Goal: Task Accomplishment & Management: Complete application form

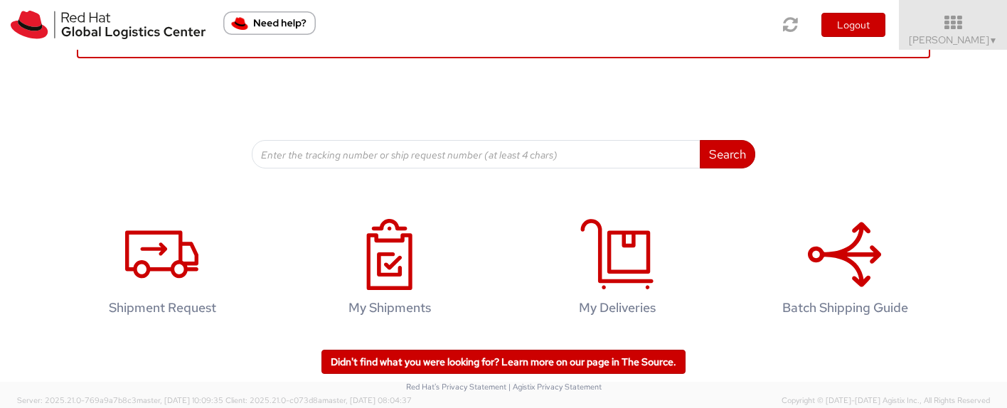
scroll to position [129, 0]
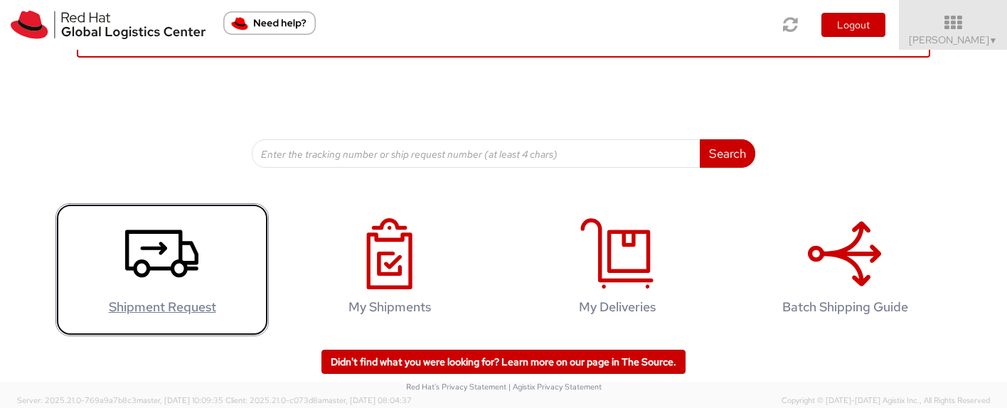
click at [178, 303] on h4 "Shipment Request" at bounding box center [162, 307] width 184 height 14
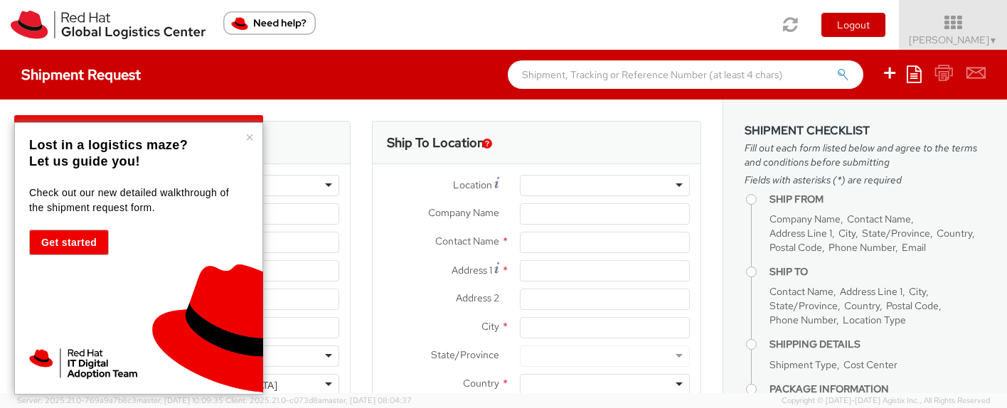
select select
select select "538"
click at [251, 134] on button "×" at bounding box center [249, 137] width 9 height 14
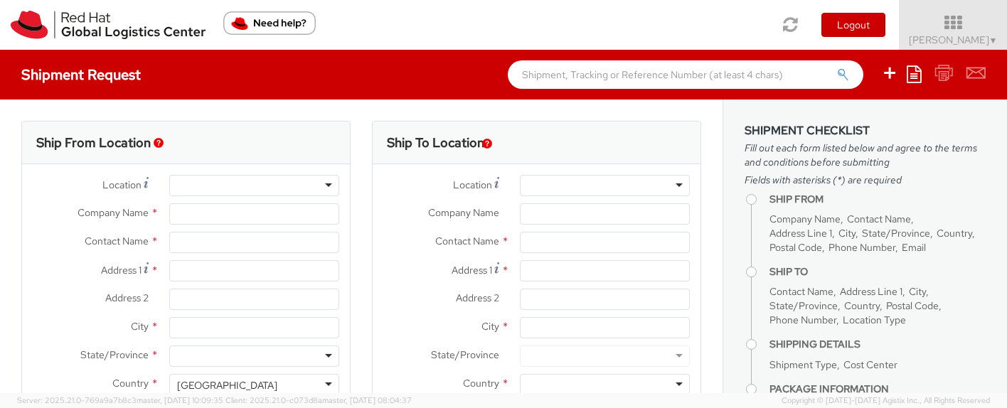
type input "Red Hat"
type input "[PERSON_NAME]"
type input "442038629997"
type input "[EMAIL_ADDRESS][DOMAIN_NAME]"
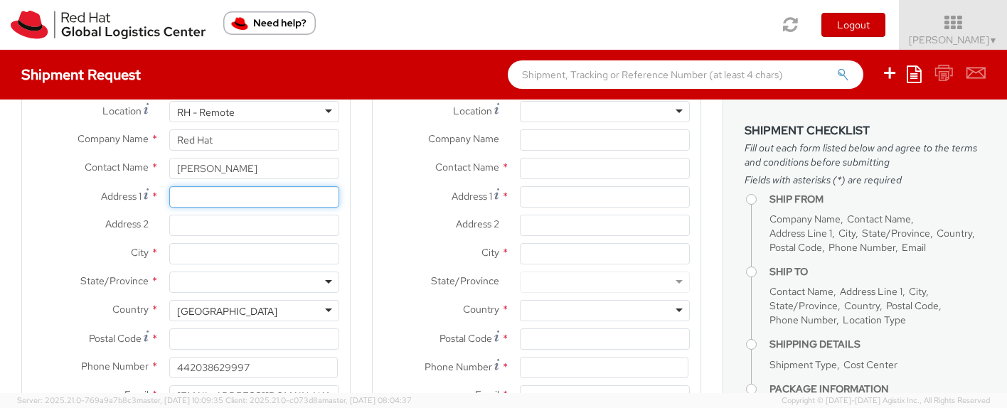
click at [241, 201] on input "Address 1 *" at bounding box center [254, 196] width 170 height 21
type input "[STREET_ADDRESS][PERSON_NAME]"
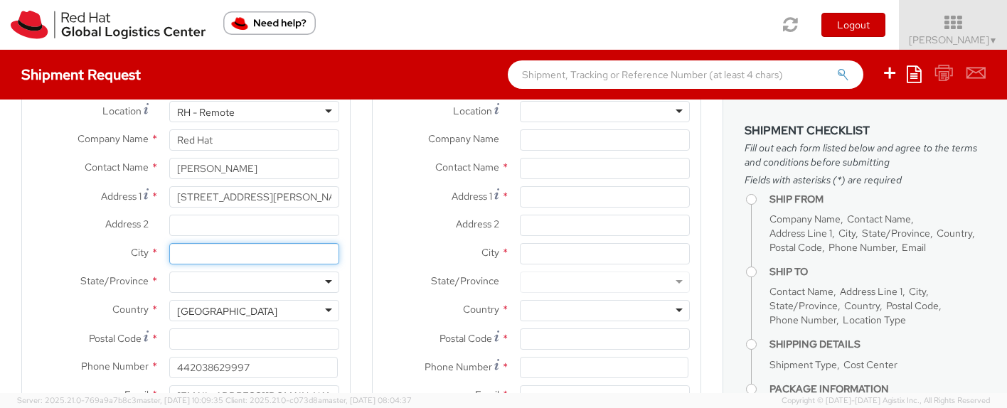
type input "Byfleet"
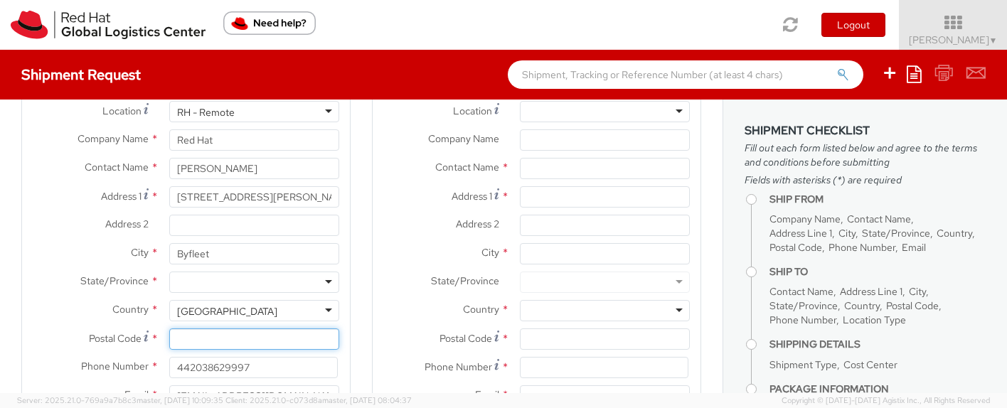
type input "KT14 7JE"
type input "07887630251"
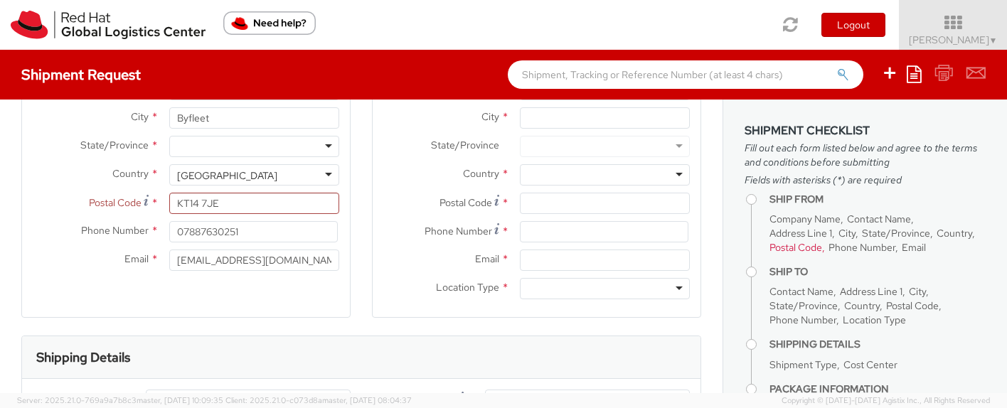
scroll to position [239, 0]
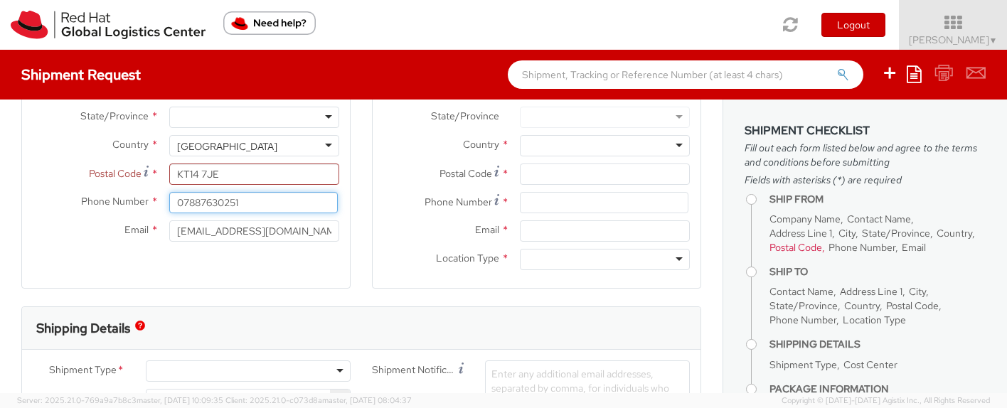
drag, startPoint x: 245, startPoint y: 203, endPoint x: 174, endPoint y: 205, distance: 71.2
click at [174, 205] on input "07887630251" at bounding box center [253, 202] width 169 height 21
type input "07815771967"
drag, startPoint x: 276, startPoint y: 231, endPoint x: 171, endPoint y: 231, distance: 105.3
click at [171, 231] on input "[EMAIL_ADDRESS][DOMAIN_NAME]" at bounding box center [254, 231] width 170 height 21
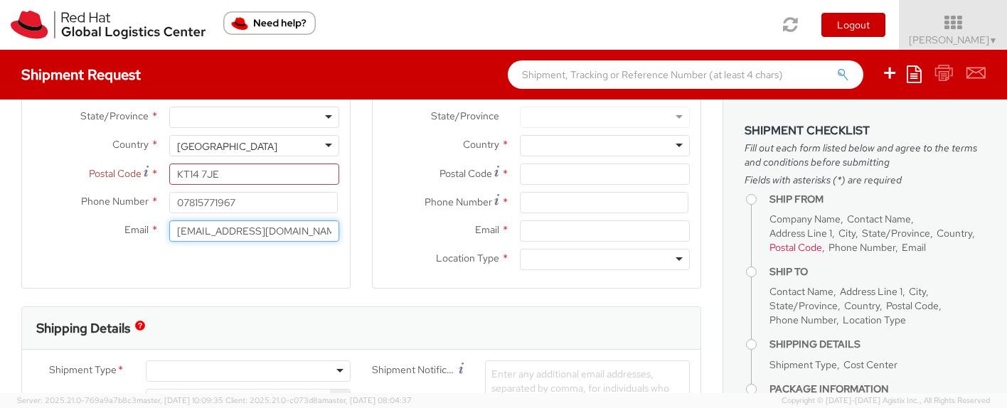
type input "[EMAIL_ADDRESS][DOMAIN_NAME]"
drag, startPoint x: 257, startPoint y: 309, endPoint x: 371, endPoint y: 286, distance: 116.8
click at [257, 308] on div "Shipping Details" at bounding box center [361, 328] width 679 height 43
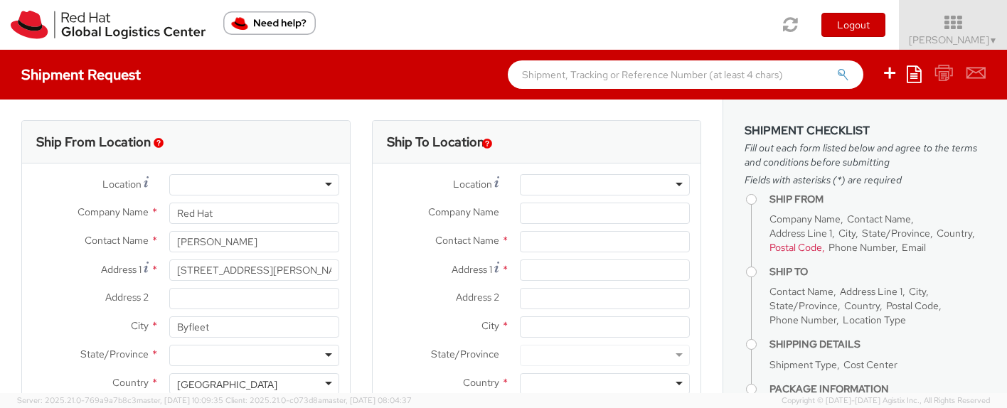
scroll to position [0, 0]
click at [669, 185] on div at bounding box center [605, 185] width 170 height 21
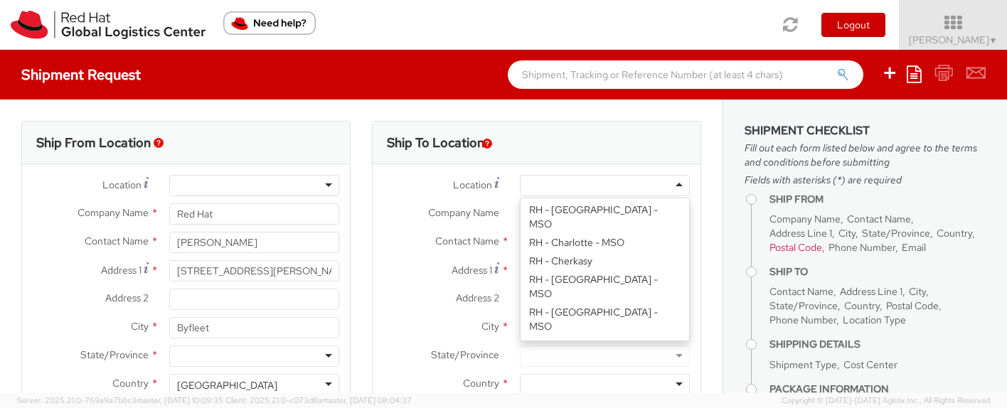
scroll to position [882, 0]
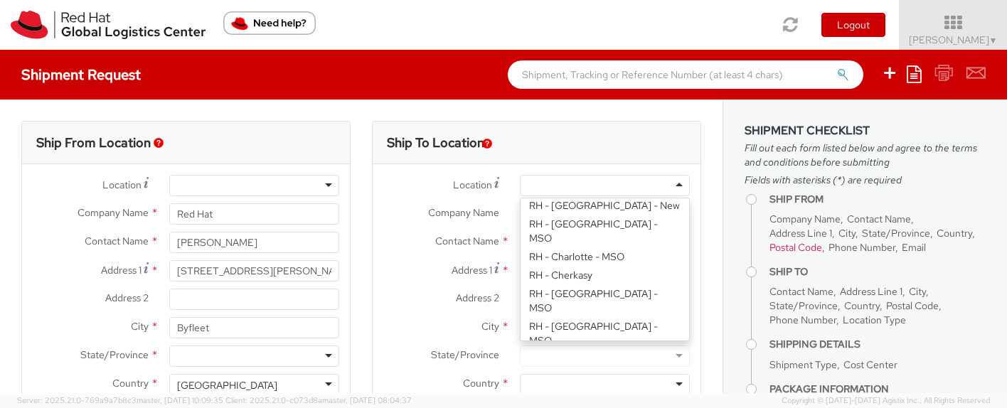
type input "RED HAT UK LIMITED"
type input "The Hub, [PERSON_NAME][GEOGRAPHIC_DATA]"
type input "[GEOGRAPHIC_DATA]"
type input "FARNBOROUGH"
type input "GU147JF"
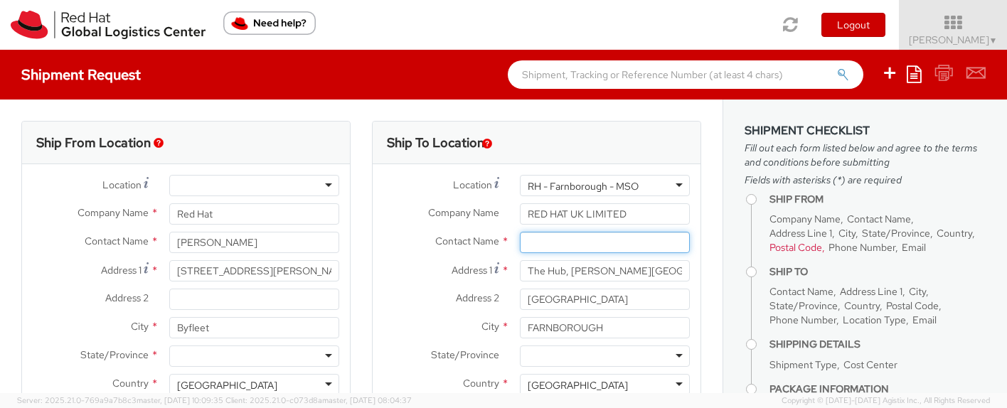
click at [568, 245] on input "text" at bounding box center [605, 242] width 170 height 21
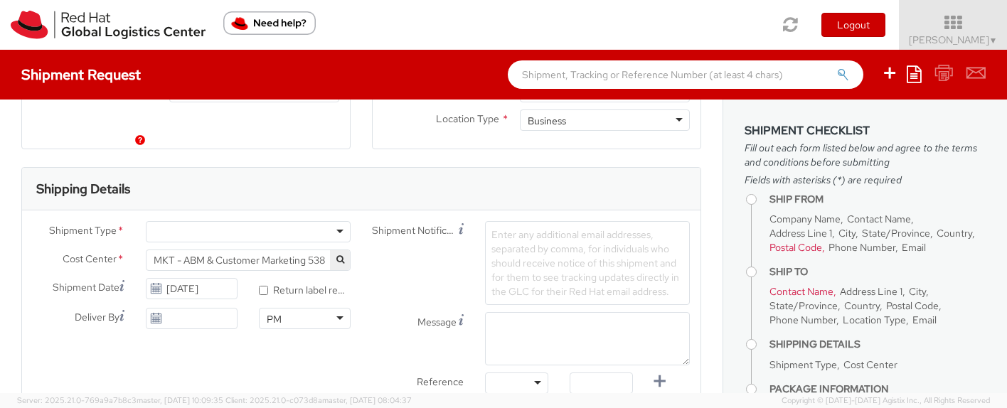
scroll to position [427, 0]
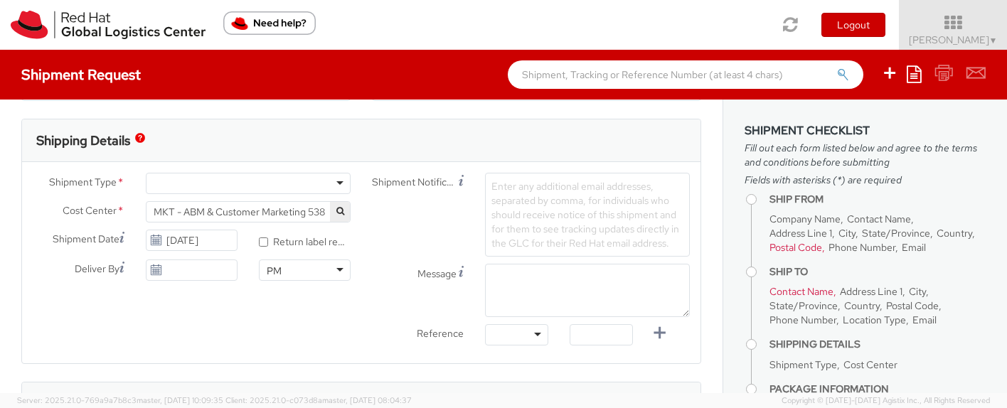
click at [334, 182] on div at bounding box center [248, 183] width 205 height 21
click at [211, 236] on input "[DATE]" at bounding box center [192, 240] width 92 height 21
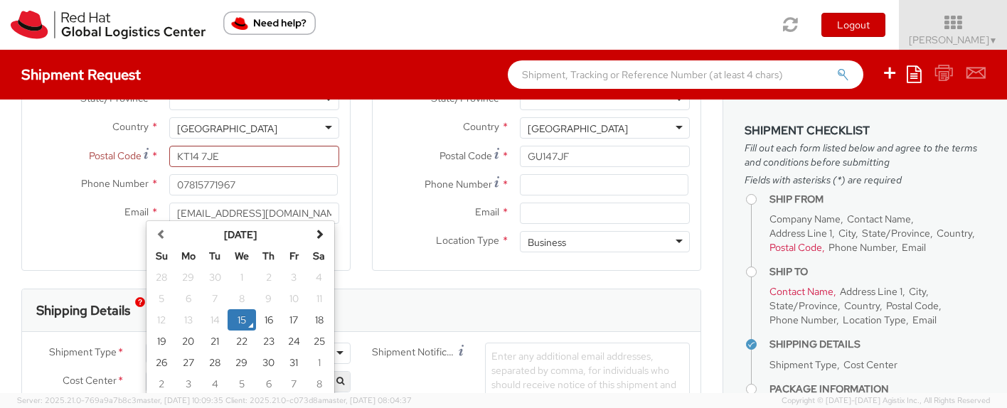
scroll to position [256, 0]
click at [314, 235] on span at bounding box center [319, 235] width 10 height 10
click at [179, 297] on td "3" at bounding box center [188, 299] width 28 height 21
type input "[DATE]"
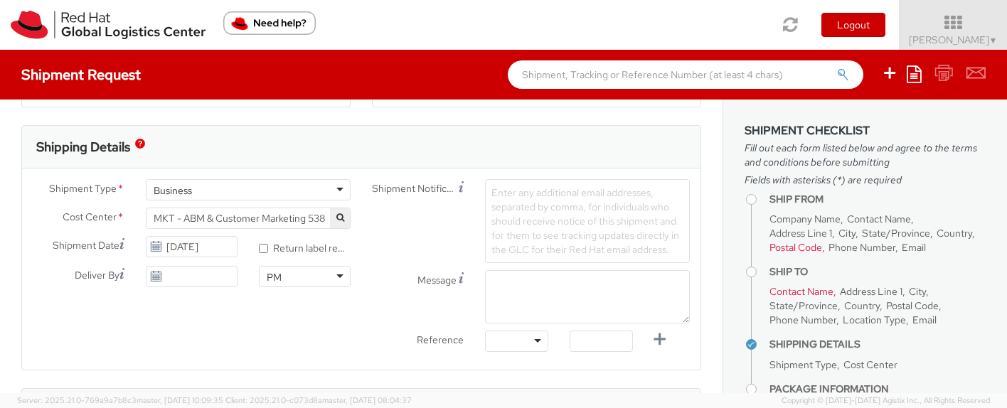
scroll to position [421, 0]
click at [302, 249] on label "* Return label required" at bounding box center [305, 246] width 92 height 16
click at [268, 249] on input "* Return label required" at bounding box center [263, 247] width 9 height 9
checkbox input "true"
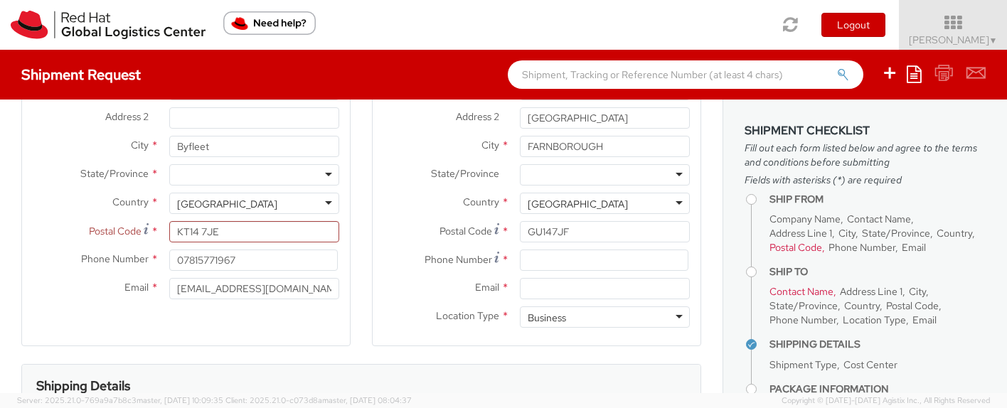
scroll to position [188, 0]
